Goal: Task Accomplishment & Management: Complete application form

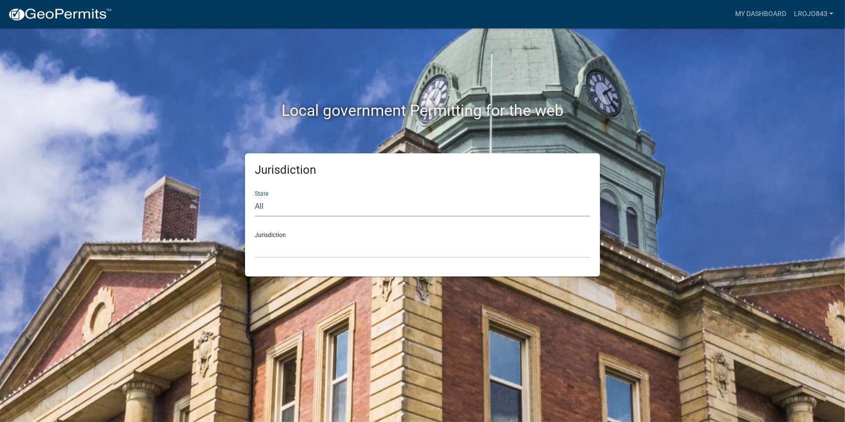
click at [280, 209] on select "All [US_STATE] [US_STATE] [US_STATE] [US_STATE] [US_STATE] [US_STATE] [US_STATE…" at bounding box center [423, 207] width 336 height 20
select select "[US_STATE]"
click at [255, 197] on select "All [US_STATE] [US_STATE] [US_STATE] [US_STATE] [US_STATE] [US_STATE] [US_STATE…" at bounding box center [423, 207] width 336 height 20
click at [283, 249] on select "[GEOGRAPHIC_DATA], [US_STATE] [GEOGRAPHIC_DATA], [US_STATE]" at bounding box center [423, 248] width 336 height 20
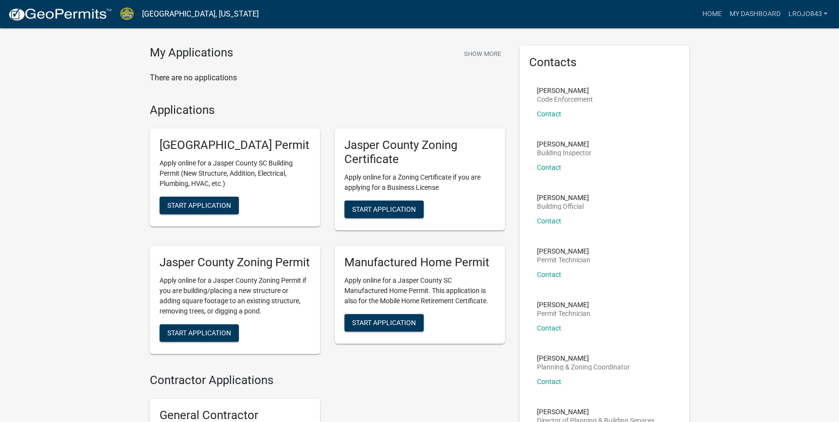
scroll to position [196, 0]
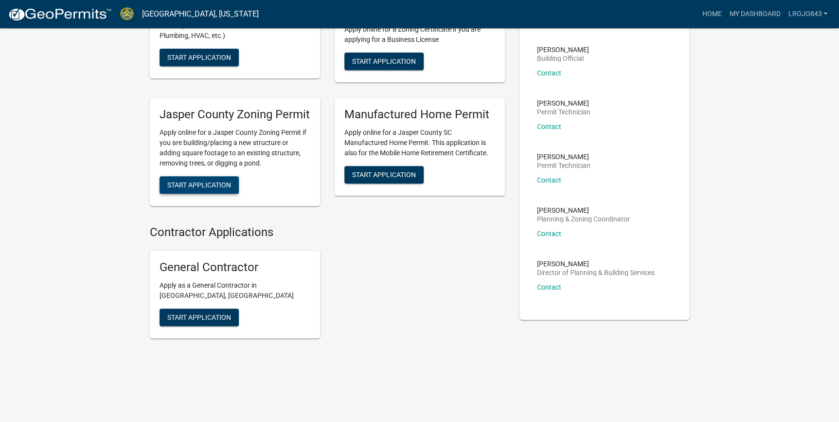
click at [206, 181] on span "Start Application" at bounding box center [199, 184] width 64 height 8
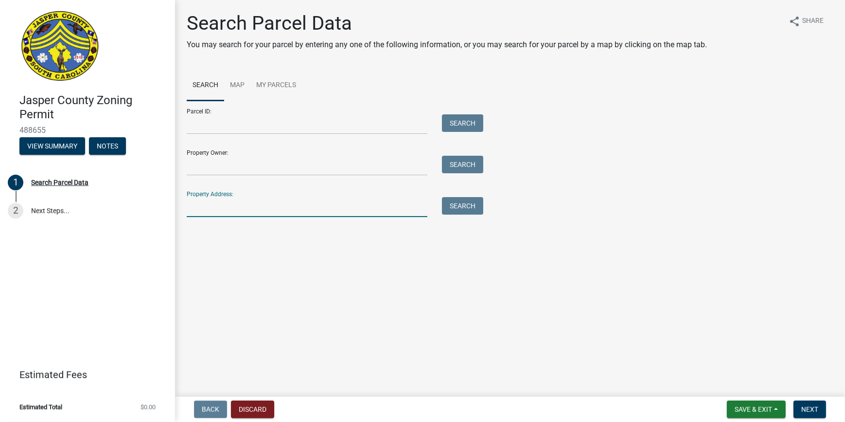
click at [218, 202] on input "Property Address:" at bounding box center [307, 207] width 241 height 20
click at [220, 204] on input "Property Address:" at bounding box center [307, 207] width 241 height 20
type input "[STREET_ADDRESS]"
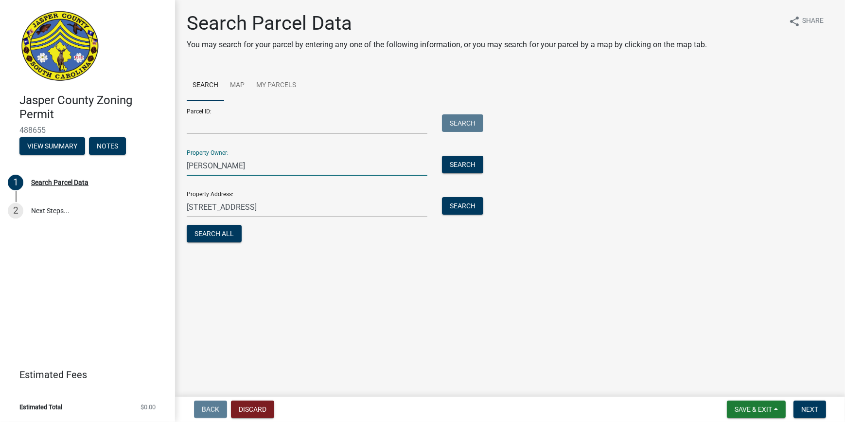
click at [248, 160] on input "[PERSON_NAME]" at bounding box center [307, 166] width 241 height 20
drag, startPoint x: 233, startPoint y: 137, endPoint x: 230, endPoint y: 130, distance: 7.9
click at [230, 131] on form "Parcel ID: Search Property Owner: [PERSON_NAME] Search Property Address: [STREE…" at bounding box center [333, 173] width 292 height 144
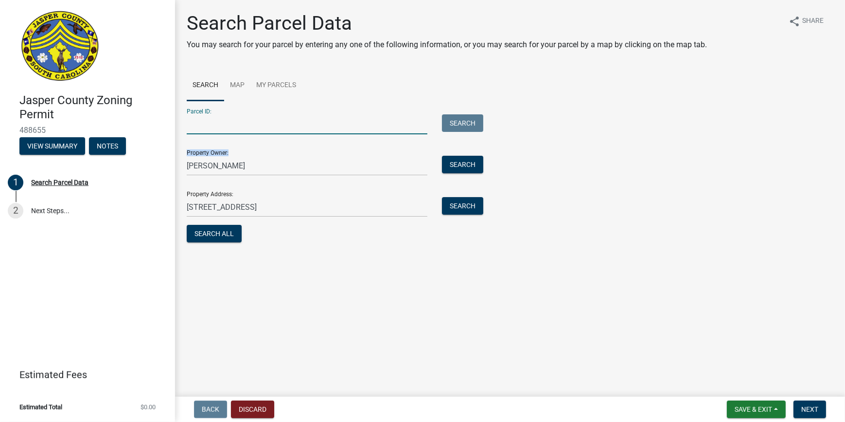
click at [230, 128] on input "Parcel ID:" at bounding box center [307, 124] width 241 height 20
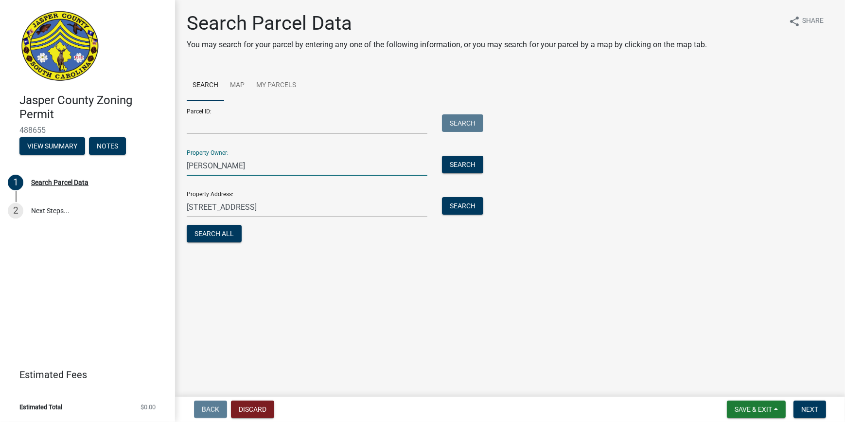
click at [379, 173] on input "[PERSON_NAME]" at bounding box center [307, 166] width 241 height 20
drag, startPoint x: 375, startPoint y: 163, endPoint x: 367, endPoint y: 153, distance: 13.5
click at [371, 156] on input "[PERSON_NAME]" at bounding box center [307, 166] width 241 height 20
type input "l"
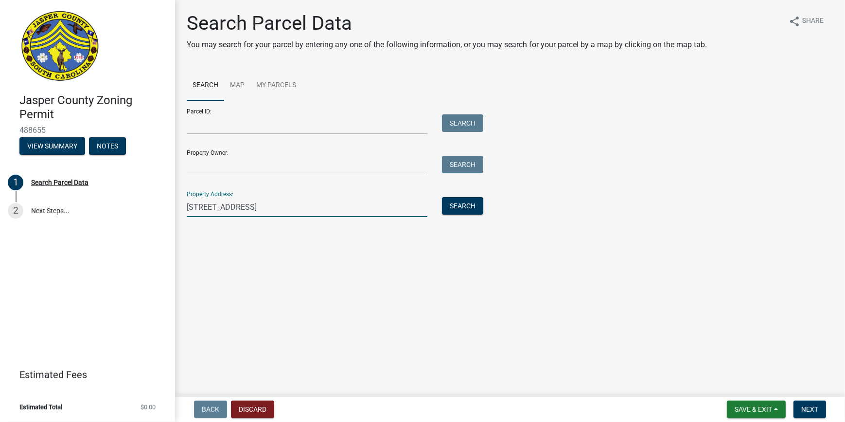
click at [231, 203] on input "[STREET_ADDRESS]" at bounding box center [307, 207] width 241 height 20
type input "[STREET_ADDRESS]"
click at [456, 212] on button "Search" at bounding box center [462, 206] width 41 height 18
click at [355, 234] on div "Showing results for Property Address: [STREET_ADDRESS]" at bounding box center [510, 232] width 647 height 12
click at [355, 234] on strong "[STREET_ADDRESS]" at bounding box center [351, 231] width 70 height 9
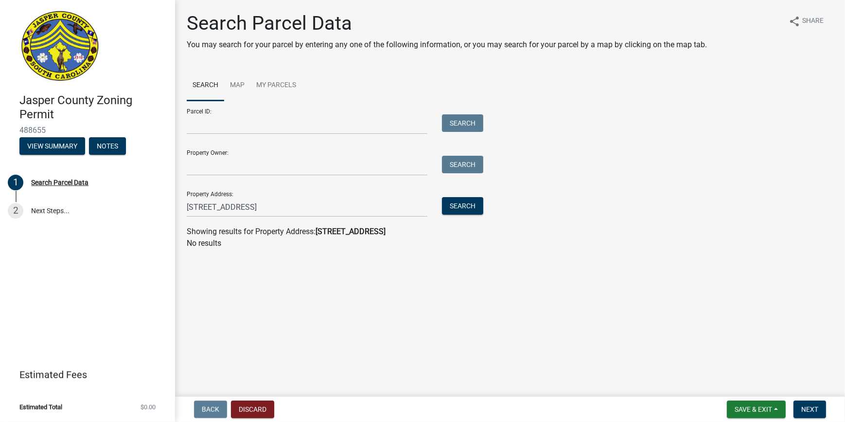
click at [360, 226] on div "Showing results for Property Address: [STREET_ADDRESS]" at bounding box center [510, 232] width 647 height 12
click at [367, 228] on strong "[STREET_ADDRESS]" at bounding box center [351, 231] width 70 height 9
drag, startPoint x: 367, startPoint y: 228, endPoint x: 400, endPoint y: 233, distance: 34.0
click at [400, 233] on div "Showing results for Property Address: [STREET_ADDRESS]" at bounding box center [510, 232] width 647 height 12
click at [372, 231] on strong "[STREET_ADDRESS]" at bounding box center [351, 231] width 70 height 9
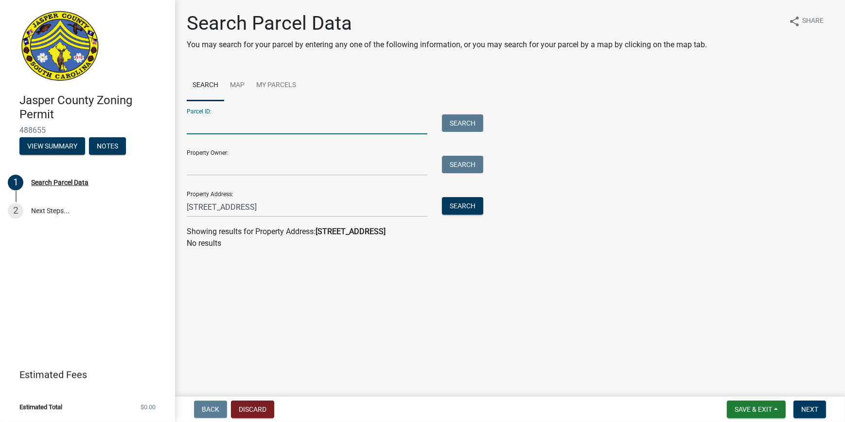
click at [224, 126] on input "Parcel ID:" at bounding box center [307, 124] width 241 height 20
paste input "[PHONE_NUMBER]"
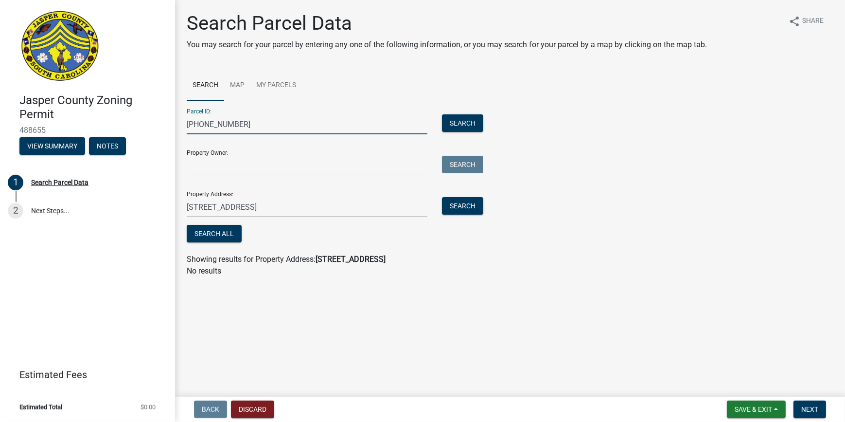
type input "[PHONE_NUMBER]"
drag, startPoint x: 263, startPoint y: 205, endPoint x: 177, endPoint y: 206, distance: 85.6
click at [177, 206] on div "Search Parcel Data You may search for your parcel by entering any one of the fo…" at bounding box center [510, 149] width 670 height 274
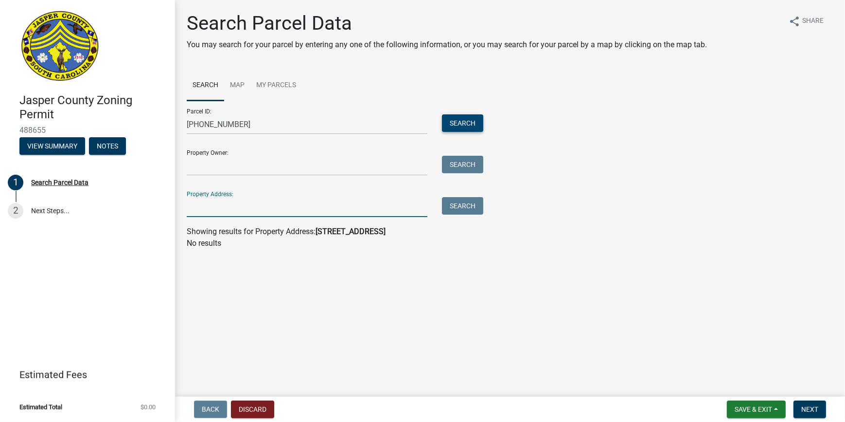
click at [469, 121] on button "Search" at bounding box center [462, 123] width 41 height 18
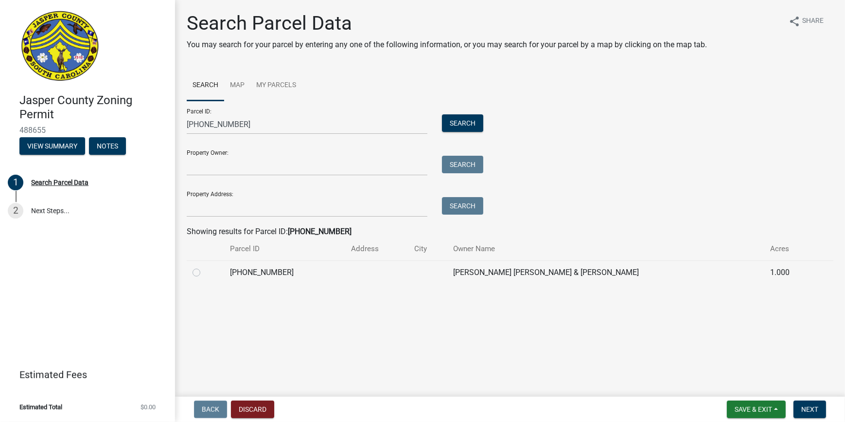
click at [204, 267] on label at bounding box center [204, 267] width 0 height 0
click at [204, 271] on input "radio" at bounding box center [207, 270] width 6 height 6
radio input "true"
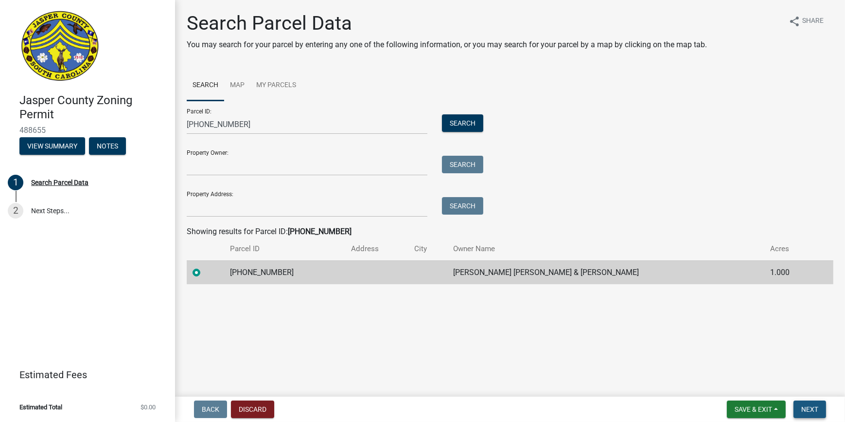
click at [807, 412] on span "Next" at bounding box center [810, 409] width 17 height 8
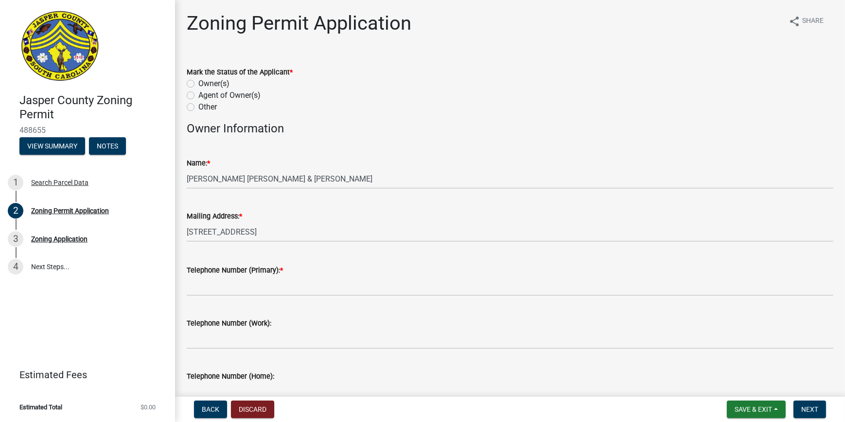
click at [198, 86] on label "Owner(s)" at bounding box center [213, 84] width 31 height 12
click at [198, 84] on input "Owner(s)" at bounding box center [201, 81] width 6 height 6
radio input "true"
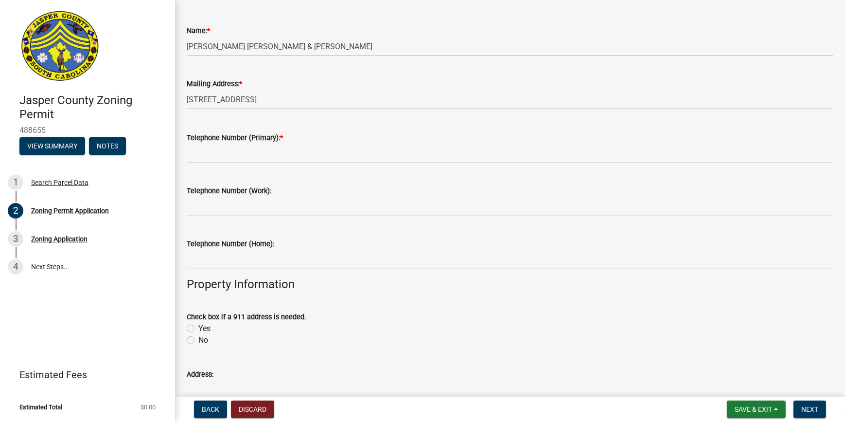
scroll to position [177, 0]
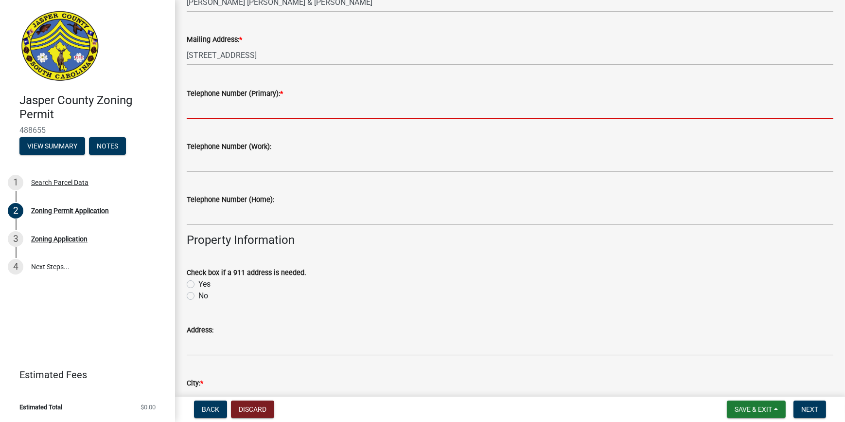
click at [216, 109] on input "Telephone Number (Primary): *" at bounding box center [510, 109] width 647 height 20
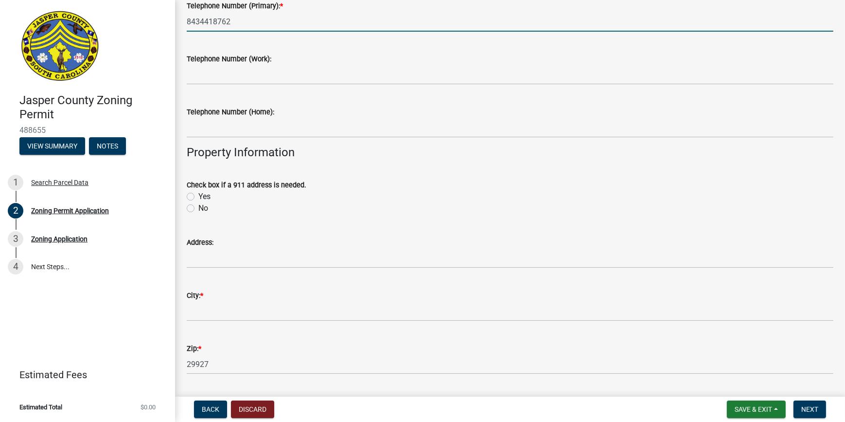
scroll to position [265, 0]
type input "8434418762"
click at [198, 210] on label "No" at bounding box center [203, 207] width 10 height 12
click at [198, 208] on input "No" at bounding box center [201, 204] width 6 height 6
radio input "true"
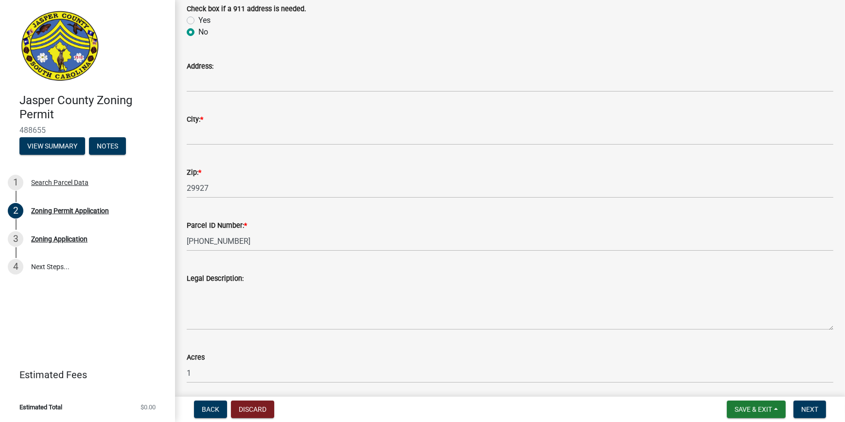
scroll to position [442, 0]
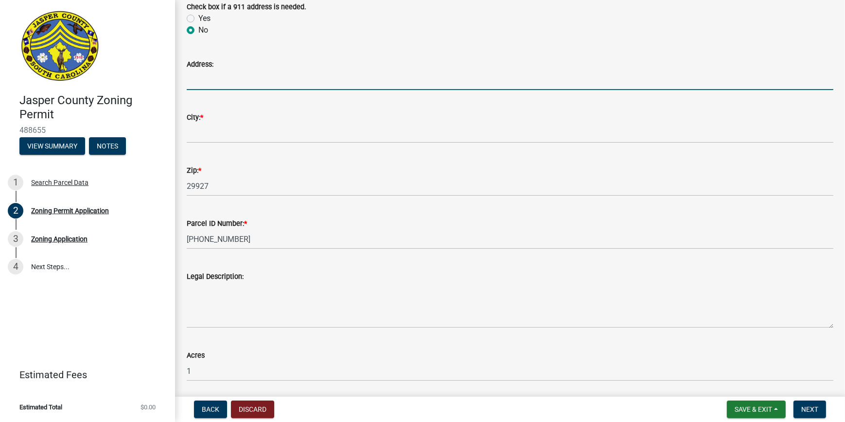
drag, startPoint x: 216, startPoint y: 84, endPoint x: 222, endPoint y: 84, distance: 6.3
click at [216, 84] on input "Address:" at bounding box center [510, 80] width 647 height 20
type input "8"
type input "purrysburg rd"
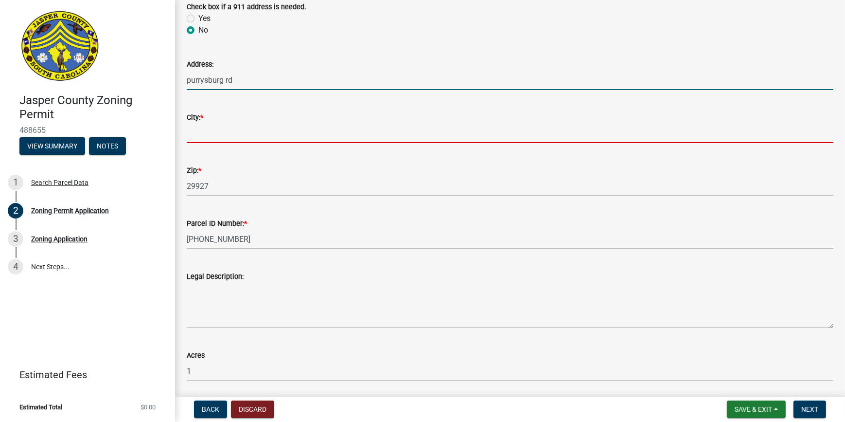
drag, startPoint x: 211, startPoint y: 137, endPoint x: 228, endPoint y: 111, distance: 30.5
click at [211, 137] on input "City: *" at bounding box center [510, 133] width 647 height 20
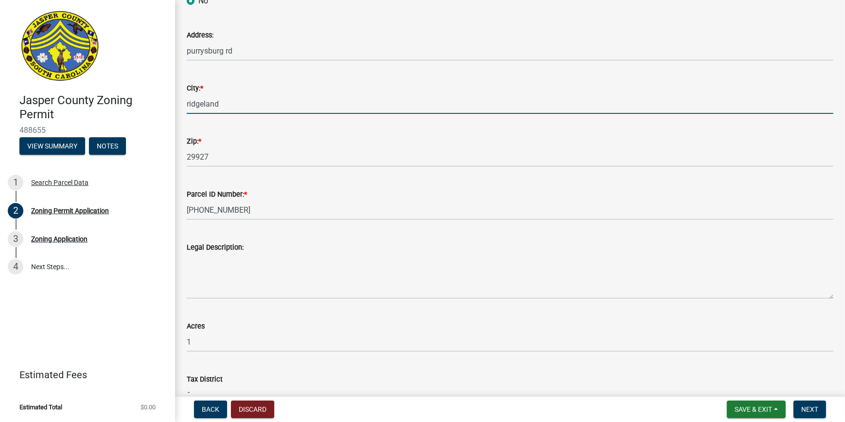
scroll to position [530, 0]
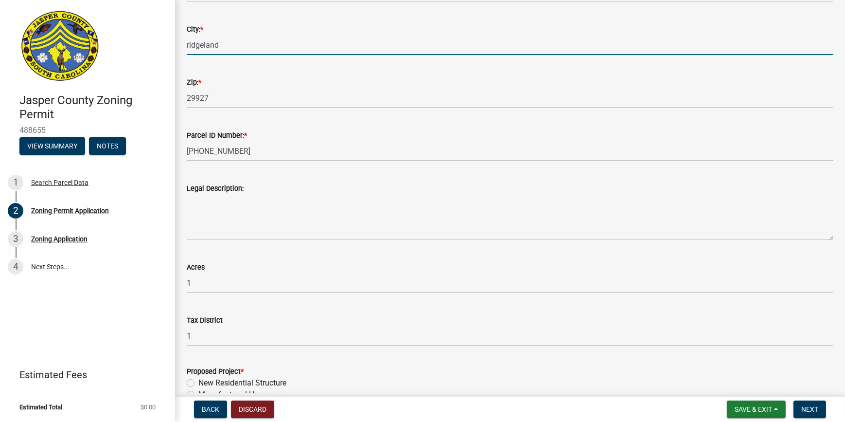
type input "ridgeland"
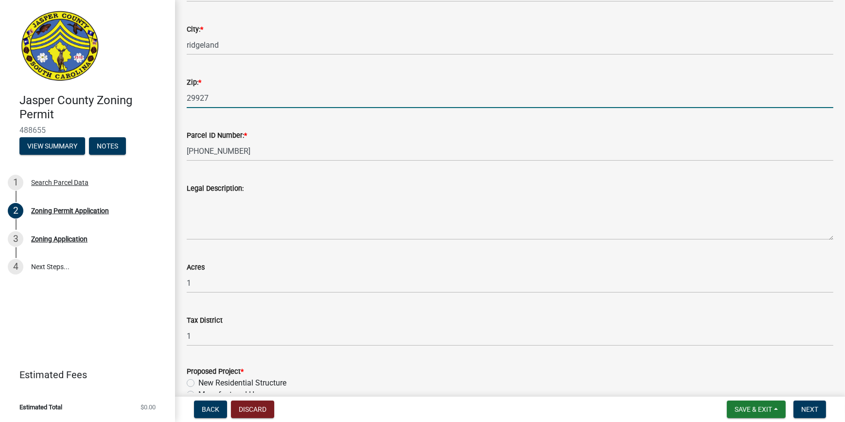
drag, startPoint x: 410, startPoint y: 103, endPoint x: 373, endPoint y: 112, distance: 38.0
click at [410, 103] on input "29927" at bounding box center [510, 98] width 647 height 20
type input "29927"
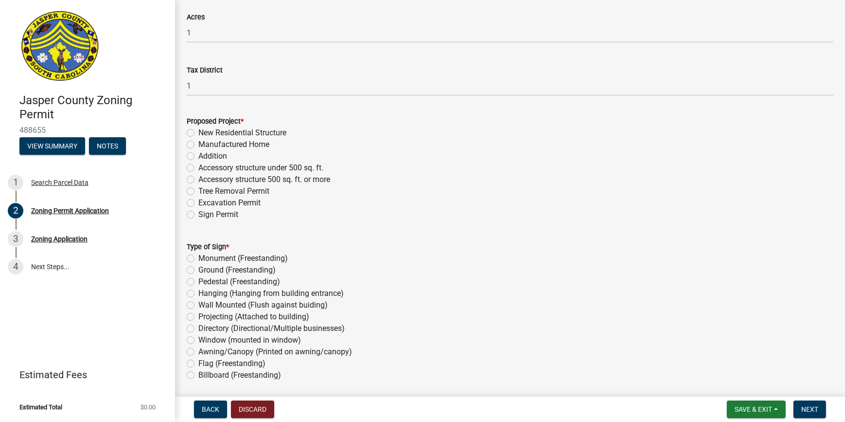
scroll to position [796, 0]
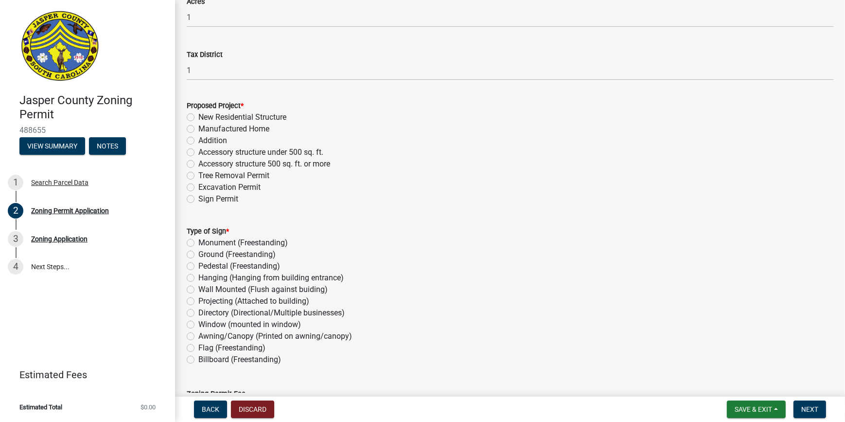
click at [490, 253] on div "Ground (Freestanding)" at bounding box center [510, 255] width 647 height 12
click at [198, 130] on label "Manufactured Home" at bounding box center [233, 129] width 71 height 12
click at [198, 129] on input "Manufactured Home" at bounding box center [201, 126] width 6 height 6
radio input "true"
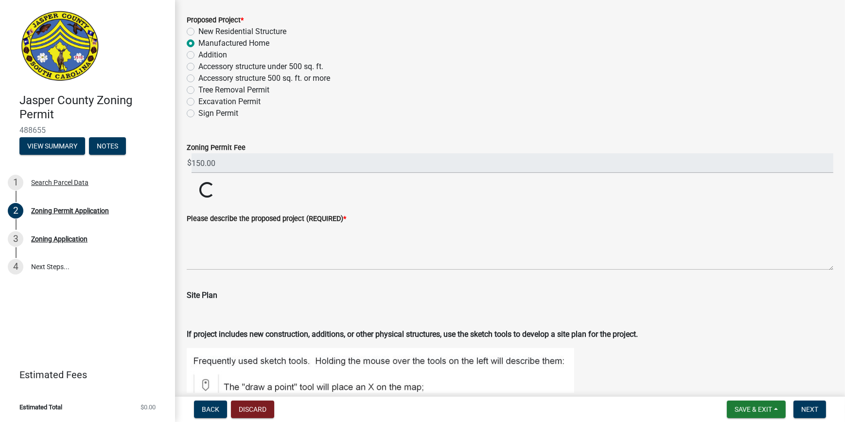
scroll to position [884, 0]
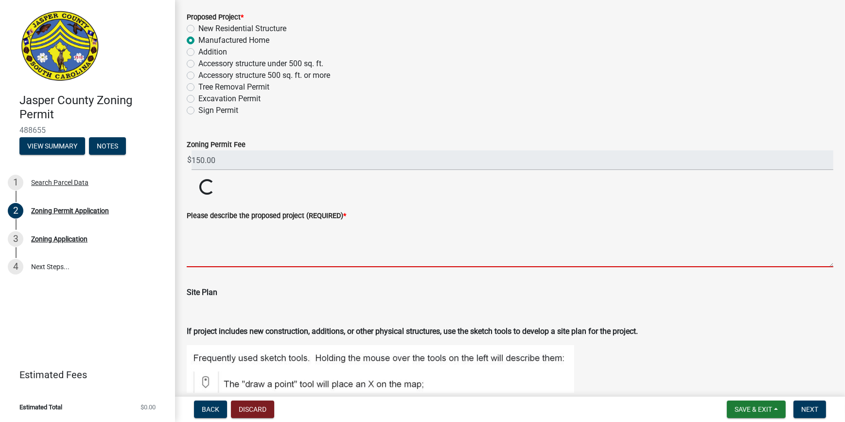
drag, startPoint x: 244, startPoint y: 245, endPoint x: 253, endPoint y: 245, distance: 8.8
click at [245, 245] on textarea "Please describe the proposed project (REQUIRED) *" at bounding box center [510, 244] width 647 height 46
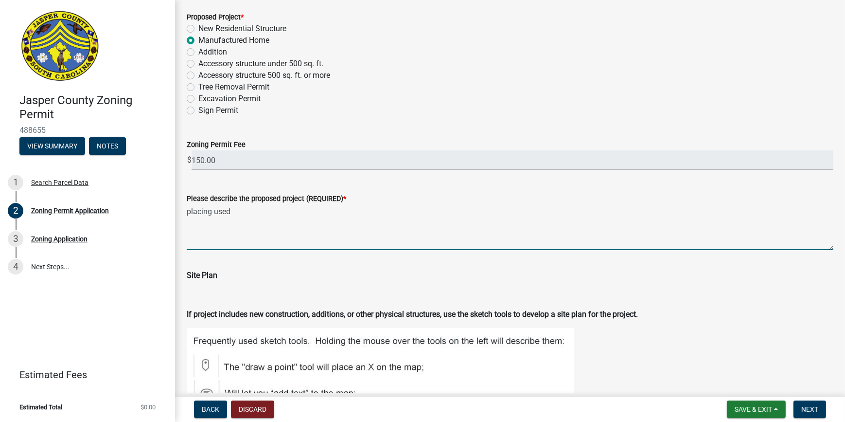
type textarea "placing used"
click at [757, 409] on span "Save & Exit" at bounding box center [753, 409] width 37 height 8
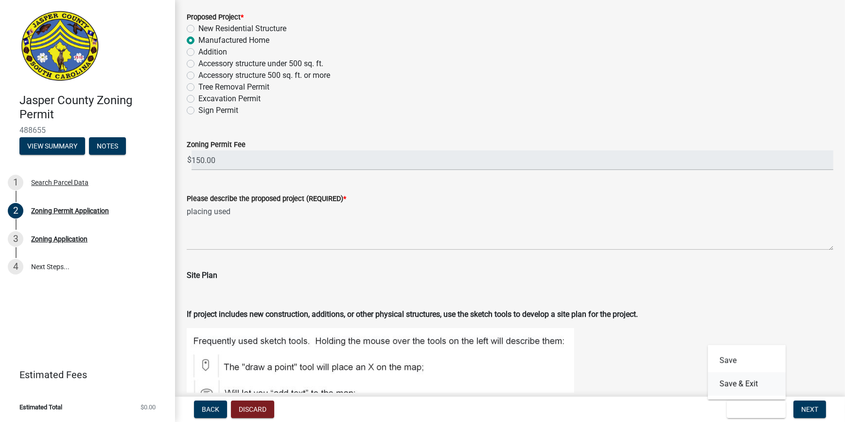
click at [744, 387] on button "Save & Exit" at bounding box center [747, 383] width 78 height 23
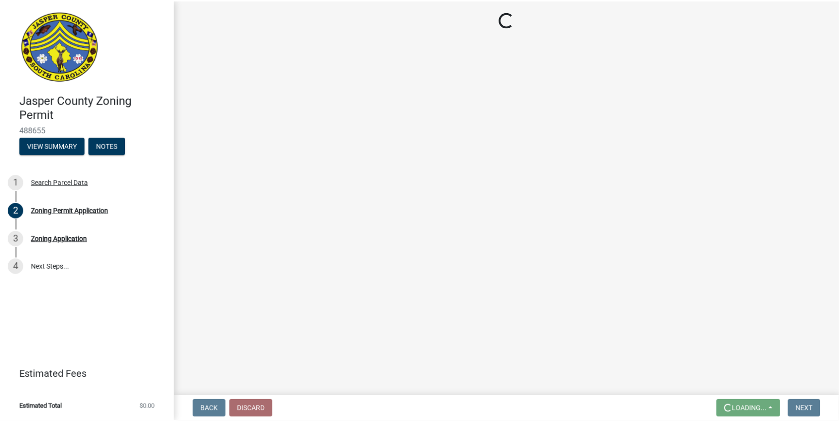
scroll to position [0, 0]
